Goal: Information Seeking & Learning: Learn about a topic

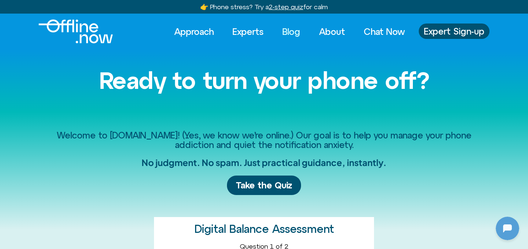
click at [285, 34] on link "Blog" at bounding box center [291, 31] width 31 height 16
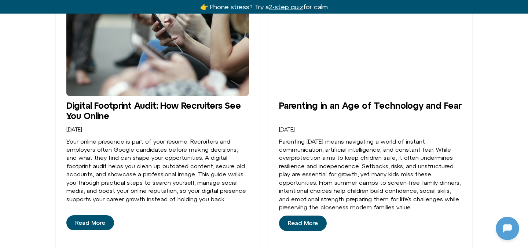
scroll to position [563, 0]
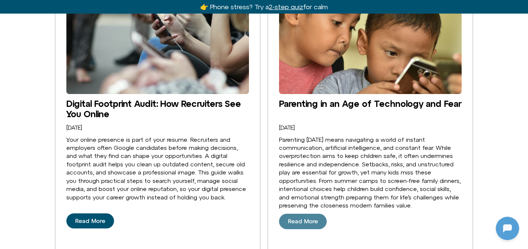
click at [309, 218] on span "Read More" at bounding box center [303, 221] width 30 height 7
